Goal: Find specific page/section: Find specific page/section

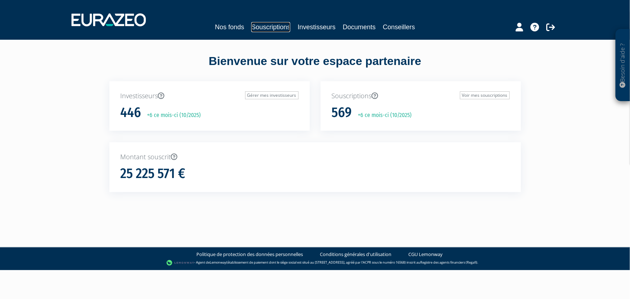
click at [278, 29] on link "Souscriptions" at bounding box center [270, 27] width 39 height 10
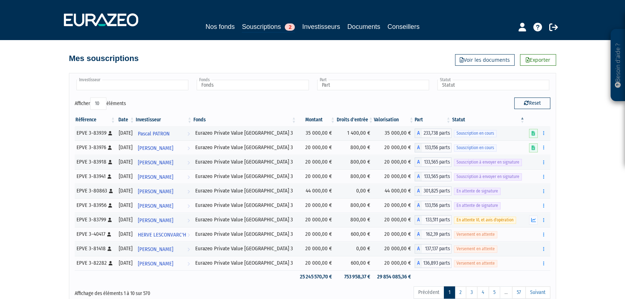
click at [136, 87] on input "text" at bounding box center [133, 85] width 112 height 10
click at [276, 24] on link "Souscriptions 2" at bounding box center [268, 27] width 53 height 11
type input "Investisseur"
